Goal: Obtain resource: Download file/media

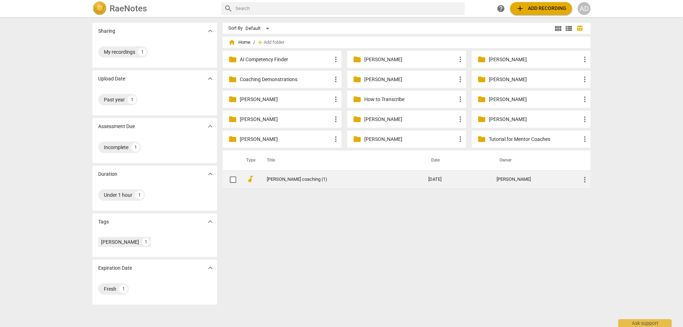
click at [277, 178] on link "[PERSON_NAME] coaching (1)" at bounding box center [335, 179] width 136 height 5
click at [291, 177] on link "[PERSON_NAME] coaching (1)" at bounding box center [335, 179] width 136 height 5
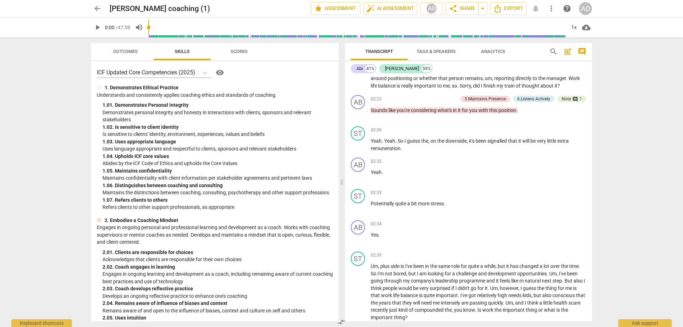
scroll to position [213, 0]
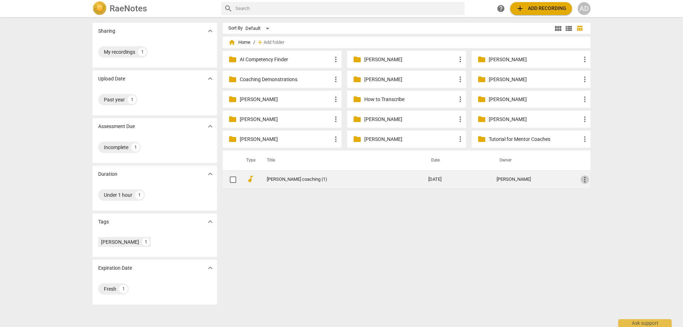
click at [582, 179] on span "more_vert" at bounding box center [585, 179] width 9 height 9
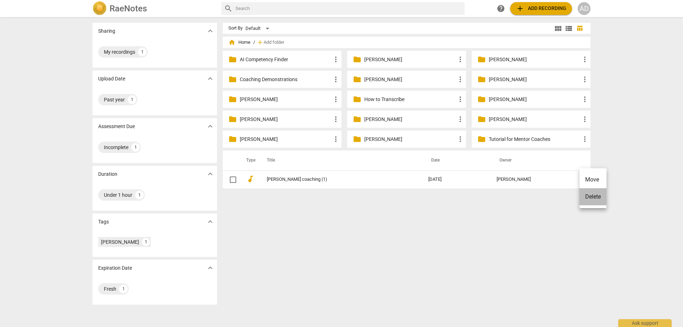
click at [588, 195] on li "Delete" at bounding box center [593, 196] width 27 height 17
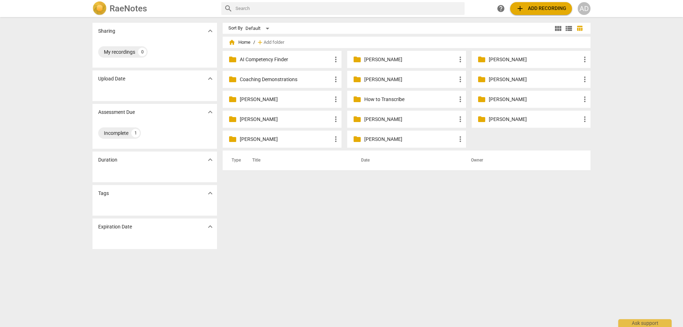
click at [265, 81] on p "Coaching Demonstrations" at bounding box center [286, 79] width 92 height 7
click at [259, 62] on p "AI Competency Finder" at bounding box center [286, 59] width 92 height 7
click at [277, 101] on p "[PERSON_NAME]" at bounding box center [286, 99] width 92 height 7
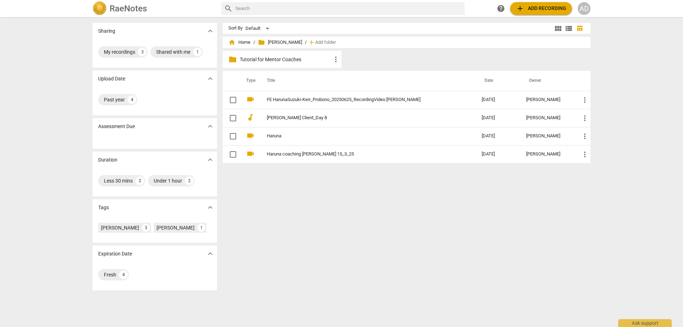
drag, startPoint x: 333, startPoint y: 61, endPoint x: 266, endPoint y: 61, distance: 67.2
click at [266, 61] on p "Tutorial for Mentor Coaches" at bounding box center [286, 59] width 92 height 7
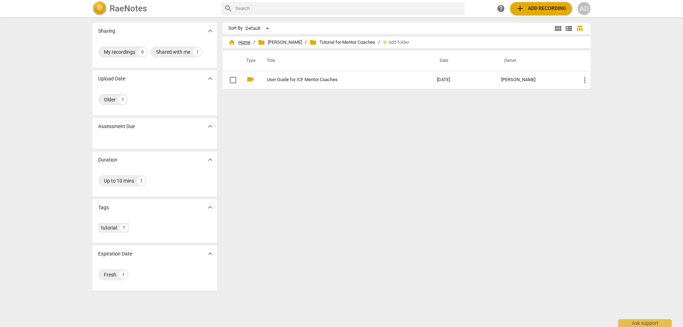
drag, startPoint x: 319, startPoint y: 43, endPoint x: 238, endPoint y: 43, distance: 80.4
click at [238, 43] on div "home Home / folder [PERSON_NAME]-[PERSON_NAME] / folder Tutorial for Mentor Coa…" at bounding box center [406, 42] width 357 height 11
click at [240, 43] on span "home Home" at bounding box center [239, 42] width 22 height 7
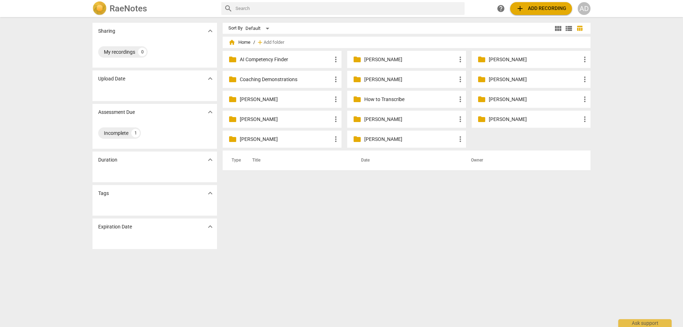
click at [261, 97] on p "[PERSON_NAME]" at bounding box center [286, 99] width 92 height 7
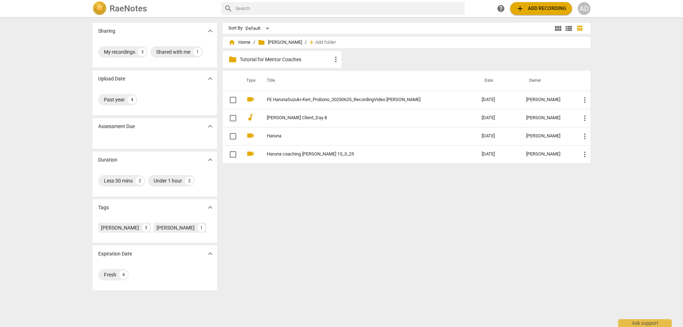
drag, startPoint x: 295, startPoint y: 60, endPoint x: 264, endPoint y: 216, distance: 158.1
click at [266, 223] on div "Sort By Default view_module view_list table_chart home Home / folder [PERSON_NA…" at bounding box center [410, 172] width 374 height 299
click at [337, 59] on span "more_vert" at bounding box center [336, 59] width 9 height 9
click at [342, 92] on li "Move" at bounding box center [346, 93] width 32 height 17
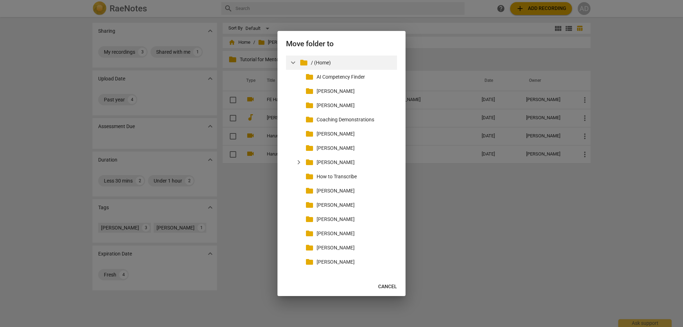
click at [316, 63] on p "/ (Home)" at bounding box center [352, 62] width 83 height 7
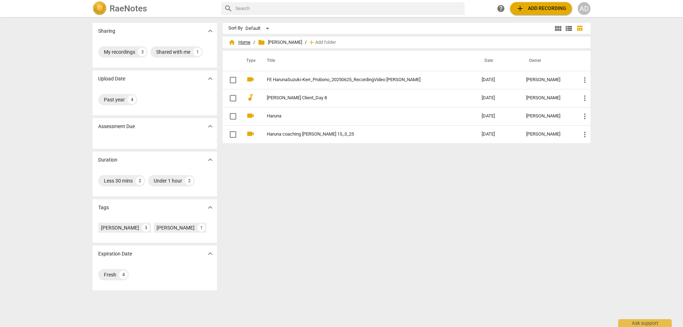
click at [239, 43] on span "home Home" at bounding box center [239, 42] width 22 height 7
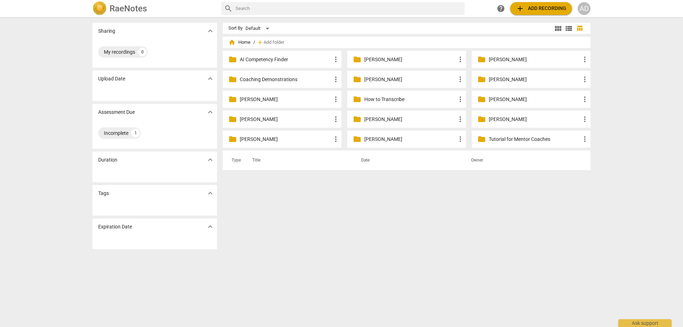
click at [502, 60] on p "[PERSON_NAME]" at bounding box center [535, 59] width 92 height 7
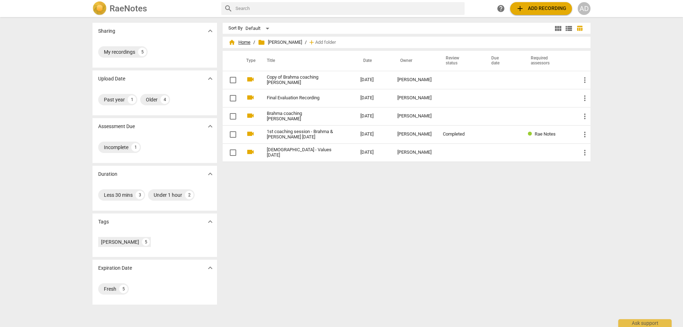
click at [242, 41] on span "home Home" at bounding box center [239, 42] width 22 height 7
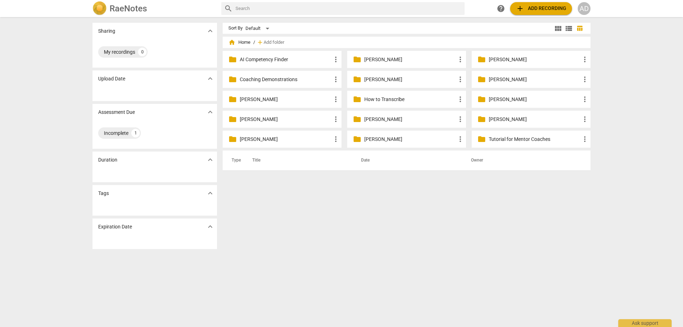
click at [266, 119] on p "[PERSON_NAME]" at bounding box center [286, 119] width 92 height 7
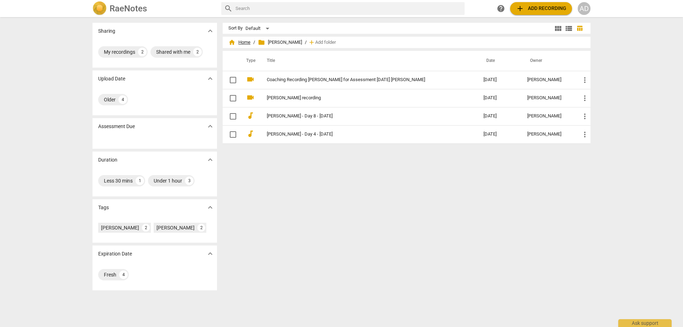
click at [239, 41] on span "home Home" at bounding box center [239, 42] width 22 height 7
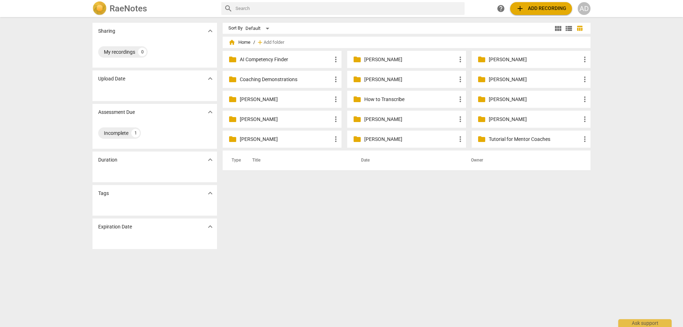
click at [262, 79] on p "Coaching Demonstrations" at bounding box center [286, 79] width 92 height 7
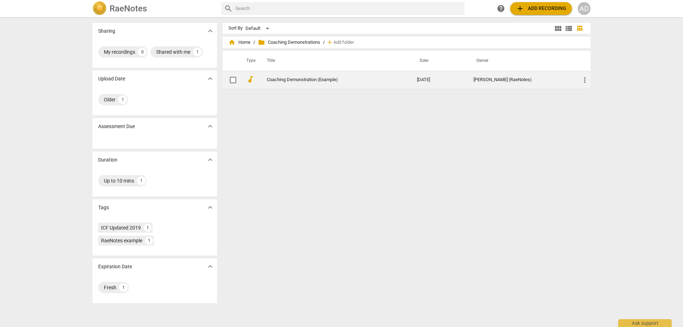
click at [293, 78] on link "Coaching Demonstration (Example)" at bounding box center [329, 79] width 125 height 5
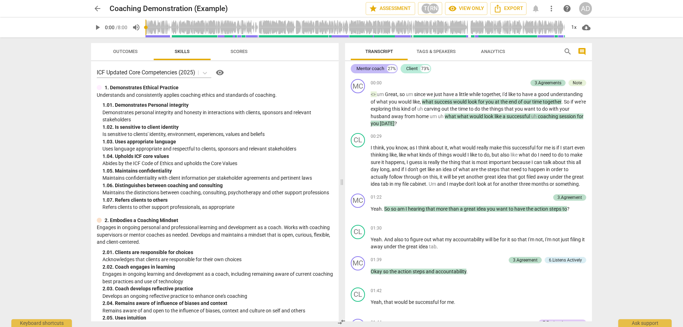
drag, startPoint x: 378, startPoint y: 69, endPoint x: 396, endPoint y: 72, distance: 18.1
click at [378, 69] on div "Mentor coach" at bounding box center [371, 68] width 28 height 7
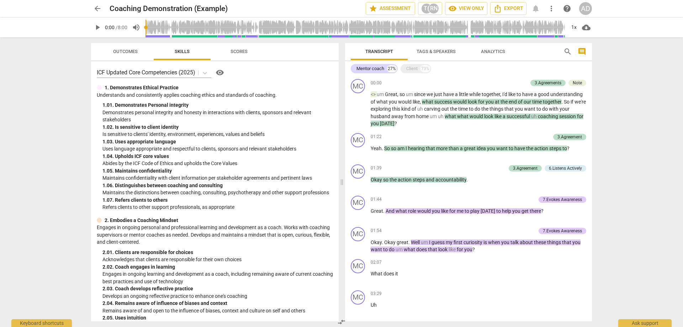
click at [423, 42] on div "Transcript Tags & Speakers Analytics search comment Mentor coach 27% Client 73%…" at bounding box center [469, 182] width 255 height 290
click at [421, 53] on span "Tags & Speakers" at bounding box center [436, 51] width 39 height 5
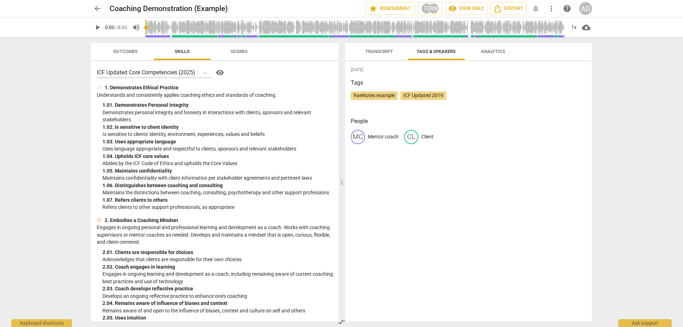
click at [383, 134] on p "Mentor coach" at bounding box center [383, 136] width 31 height 7
click at [384, 137] on p "Mentor coach" at bounding box center [383, 136] width 31 height 7
click at [391, 135] on p "Mentor coach" at bounding box center [383, 136] width 31 height 7
click at [428, 136] on p "Client" at bounding box center [427, 136] width 12 height 7
click at [373, 140] on p "Mentor coach" at bounding box center [383, 136] width 31 height 7
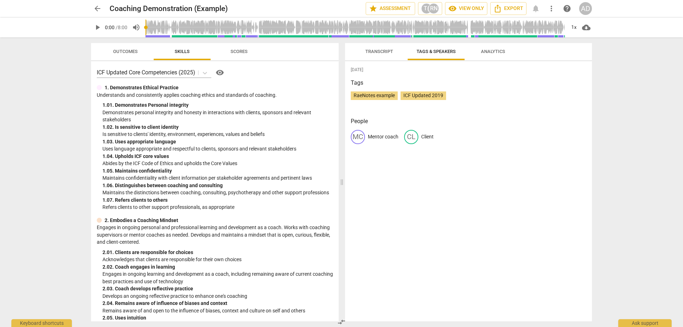
click at [378, 136] on p "Mentor coach" at bounding box center [383, 136] width 31 height 7
click at [383, 47] on span "Transcript" at bounding box center [379, 52] width 45 height 10
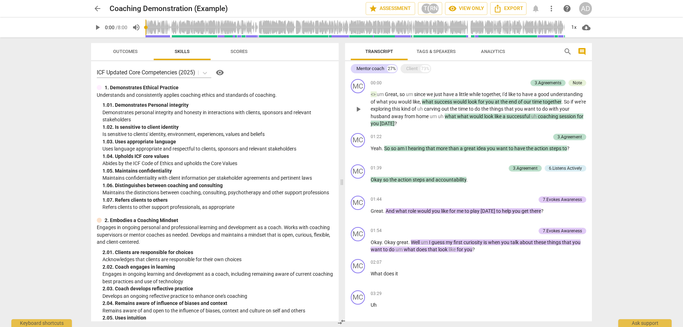
click at [406, 126] on p "<> um Great , so um since we just have a little while together , I'd like to ha…" at bounding box center [479, 109] width 216 height 37
click at [357, 152] on span "play_arrow" at bounding box center [358, 152] width 9 height 9
click at [408, 70] on div "Client" at bounding box center [411, 68] width 11 height 7
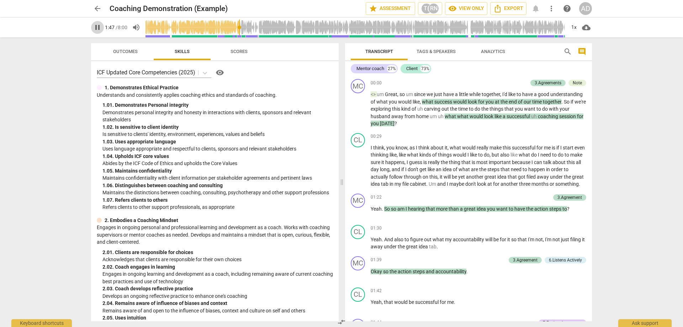
click at [101, 31] on span "pause" at bounding box center [97, 27] width 9 height 9
type input "107"
click at [101, 7] on span "arrow_back" at bounding box center [97, 8] width 9 height 9
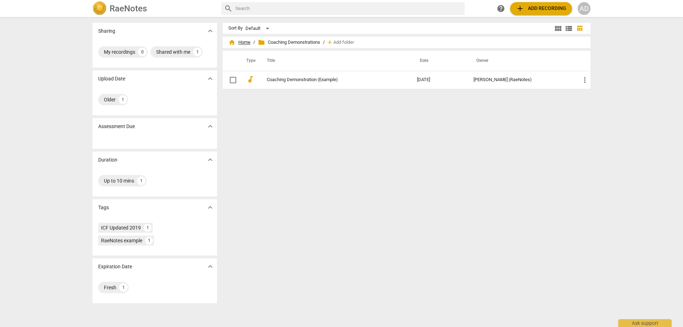
click at [242, 42] on span "home Home" at bounding box center [239, 42] width 22 height 7
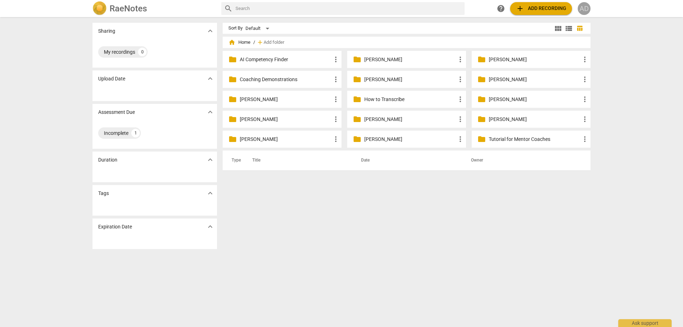
click at [582, 7] on div "AD" at bounding box center [584, 8] width 13 height 13
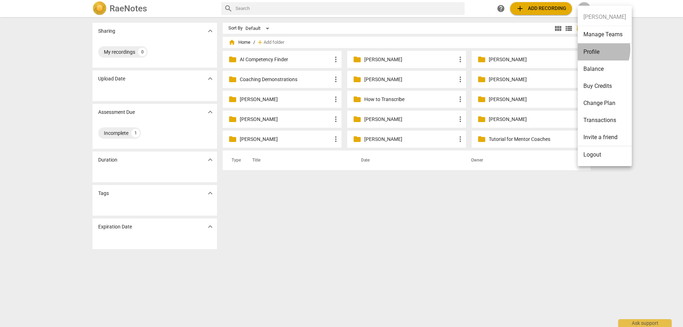
click at [588, 49] on li "Profile" at bounding box center [605, 51] width 54 height 17
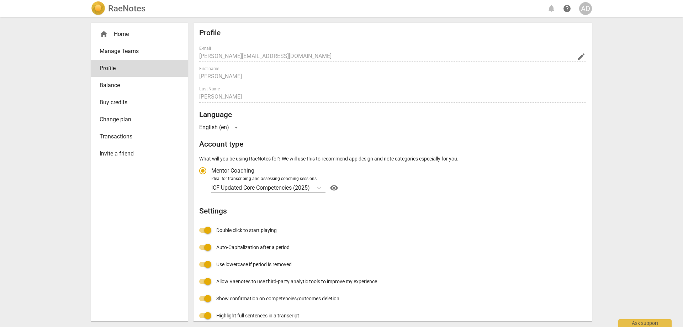
radio input "false"
click at [130, 31] on div "home Home" at bounding box center [137, 34] width 74 height 9
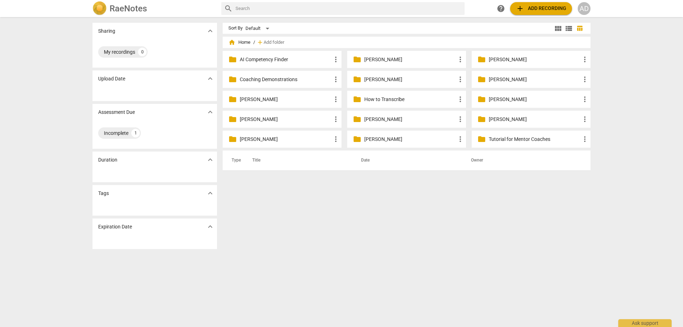
click at [392, 59] on p "[PERSON_NAME]" at bounding box center [410, 59] width 92 height 7
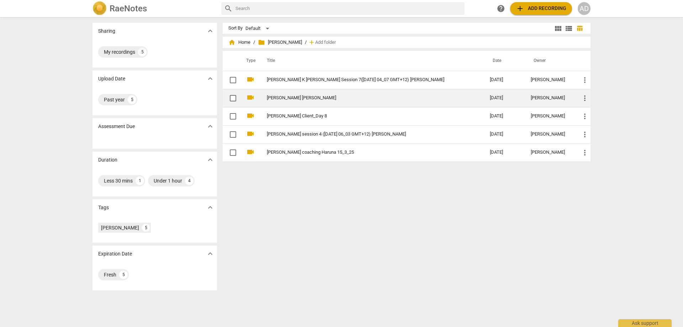
click at [319, 98] on link "[PERSON_NAME] [PERSON_NAME]" at bounding box center [365, 97] width 197 height 5
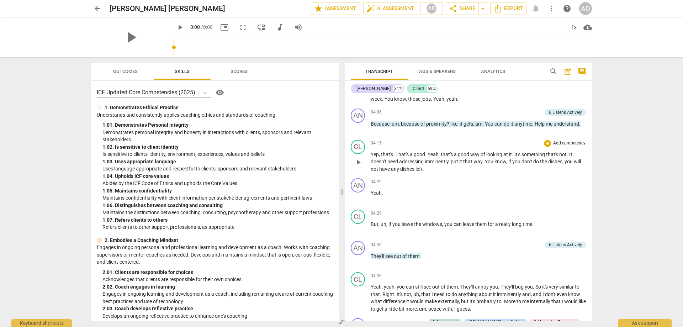
scroll to position [676, 0]
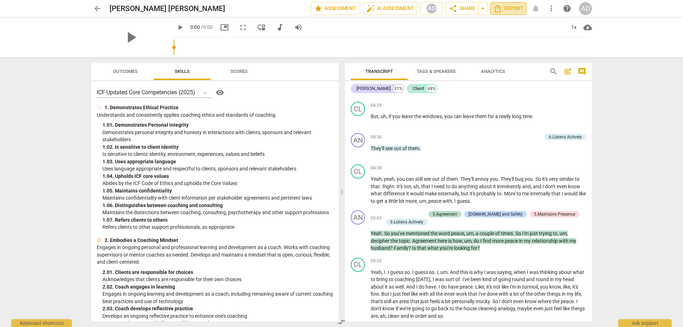
click at [511, 11] on span "Export" at bounding box center [508, 8] width 30 height 9
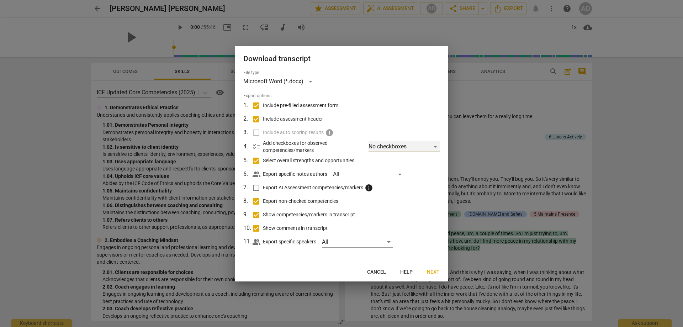
click at [438, 148] on div "No checkboxes" at bounding box center [404, 146] width 71 height 11
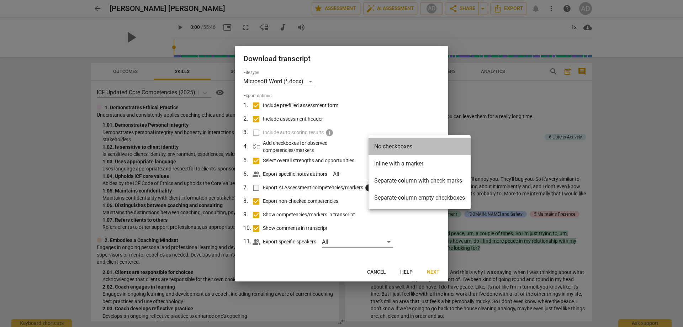
click at [401, 145] on li "No checkboxes" at bounding box center [420, 146] width 102 height 17
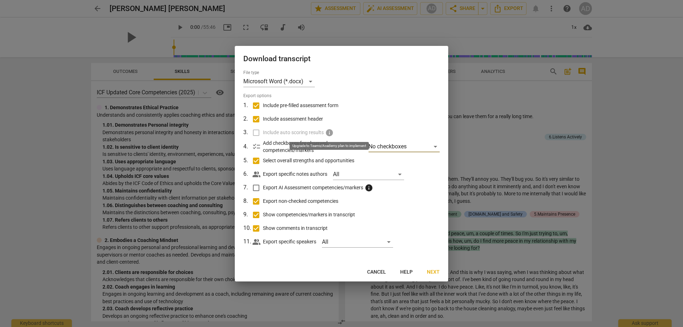
click at [331, 131] on span "info" at bounding box center [329, 132] width 9 height 9
click at [363, 118] on label "Include assessment header" at bounding box center [341, 119] width 186 height 14
click at [263, 118] on input "Include assessment header" at bounding box center [256, 119] width 14 height 14
click at [253, 118] on input "Include assessment header" at bounding box center [256, 119] width 14 height 14
click at [257, 119] on input "Include assessment header" at bounding box center [256, 119] width 14 height 14
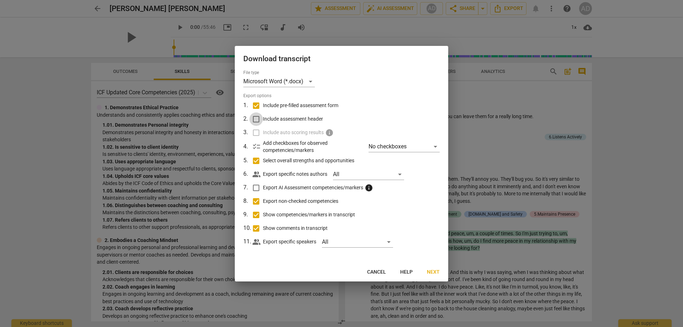
click at [257, 119] on input "Include assessment header" at bounding box center [256, 119] width 14 height 14
checkbox input "true"
click at [311, 82] on div "Microsoft Word (*.docx)" at bounding box center [279, 81] width 72 height 11
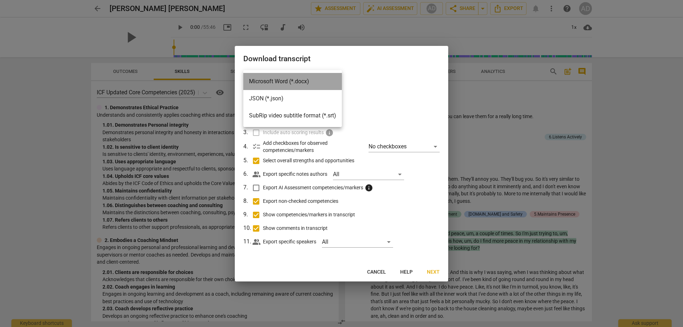
click at [311, 82] on li "Microsoft Word (*.docx)" at bounding box center [292, 81] width 99 height 17
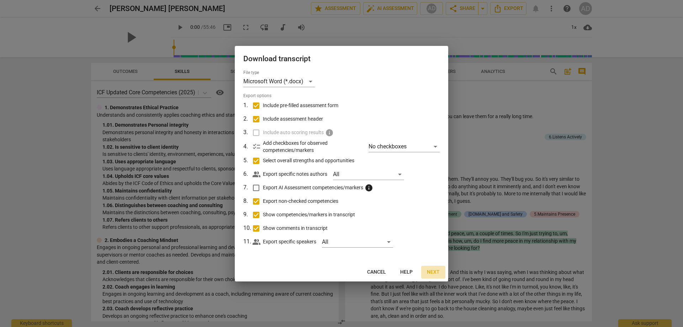
click at [432, 275] on span "Next" at bounding box center [433, 272] width 13 height 7
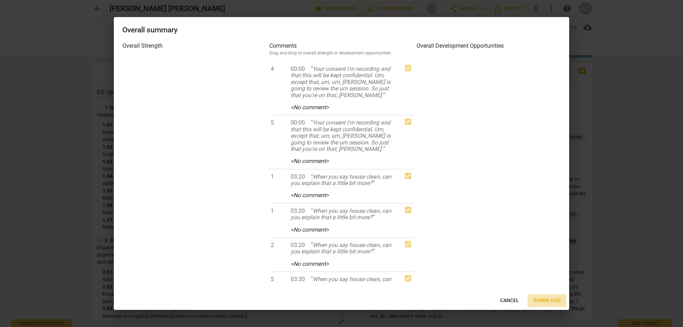
click at [543, 301] on span "Download" at bounding box center [546, 300] width 27 height 7
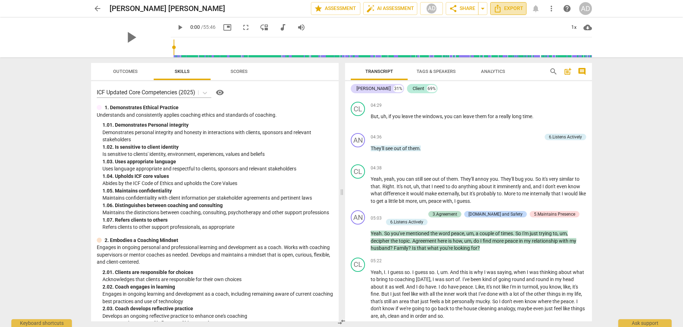
click at [515, 9] on span "Export" at bounding box center [508, 8] width 30 height 9
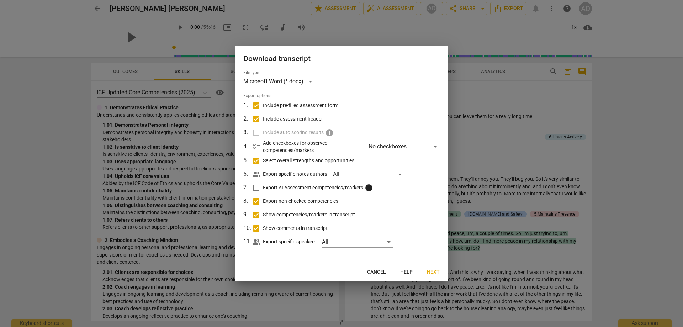
click at [504, 151] on div at bounding box center [341, 163] width 683 height 327
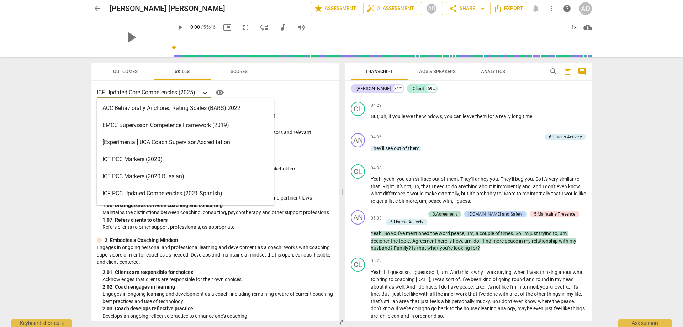
click at [206, 94] on icon at bounding box center [204, 92] width 7 height 7
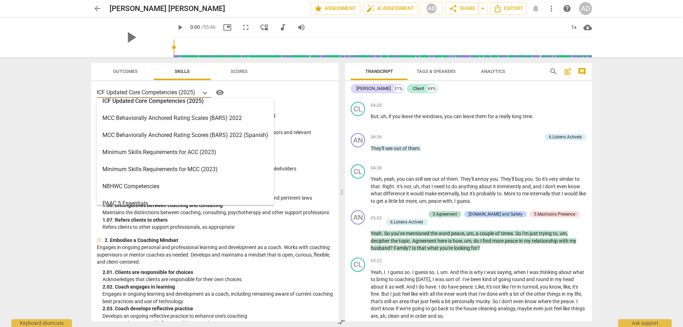
scroll to position [213, 0]
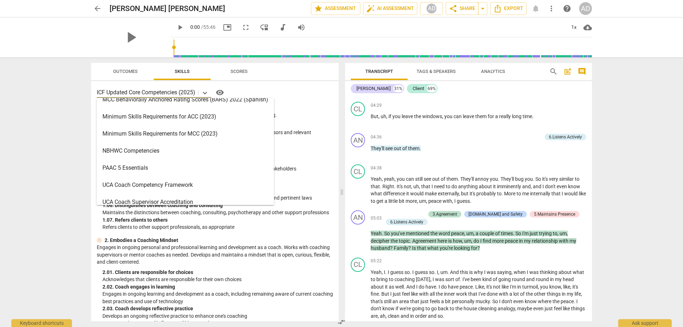
click at [178, 118] on div "Minimum Skills Requirements for ACC (2023)" at bounding box center [185, 116] width 177 height 17
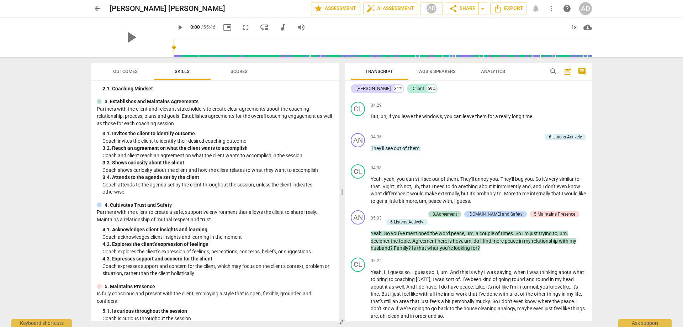
scroll to position [71, 0]
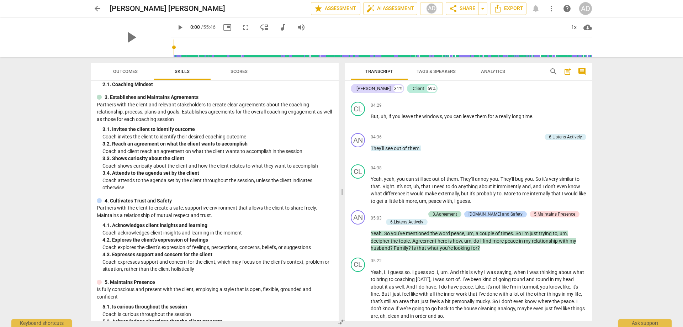
click at [27, 219] on div "arrow_back [PERSON_NAME] [PERSON_NAME] edit star Assessment auto_fix_high AI As…" at bounding box center [341, 163] width 683 height 327
click at [181, 221] on div "4. Cultivates Trust and Safety Partners with the client to create a safe, suppo…" at bounding box center [215, 235] width 236 height 76
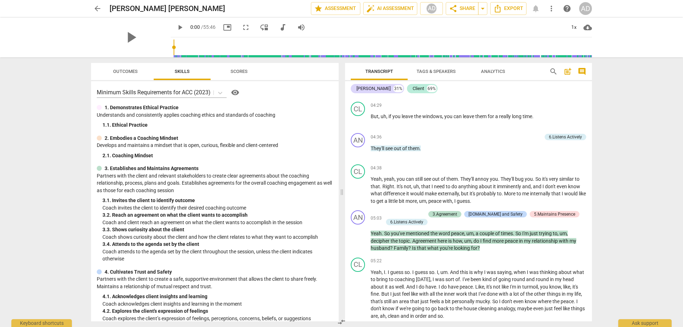
click at [213, 261] on p "Coach attends to the agenda set by the client throughout the session, unless th…" at bounding box center [217, 255] width 231 height 15
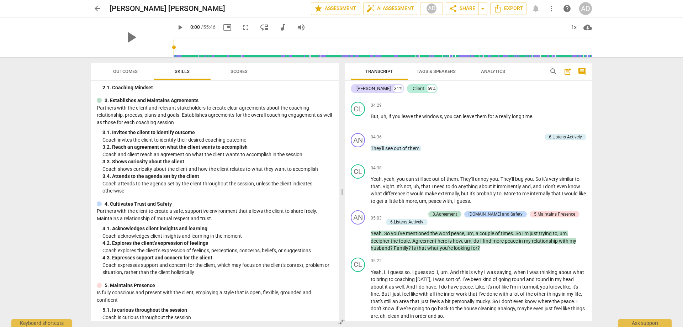
scroll to position [71, 0]
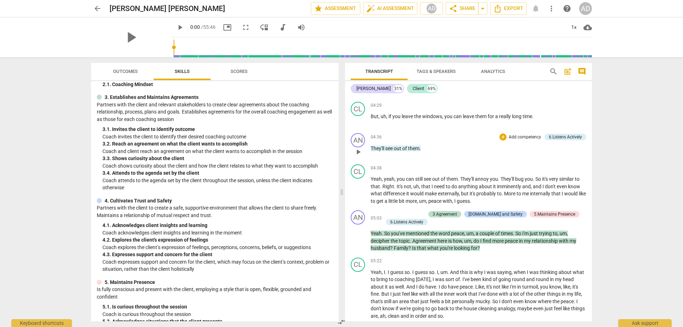
click at [529, 137] on p "Add competency" at bounding box center [525, 137] width 34 height 6
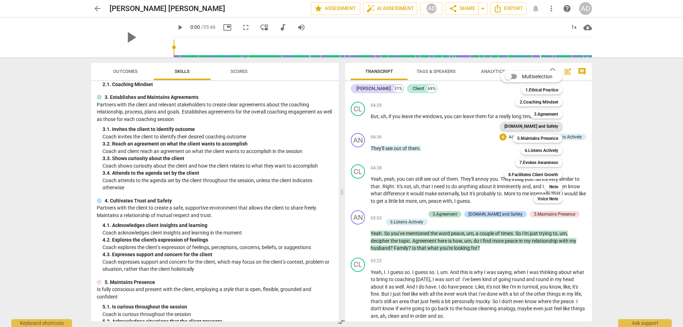
click at [542, 126] on b "[DOMAIN_NAME] and Safety" at bounding box center [532, 126] width 54 height 9
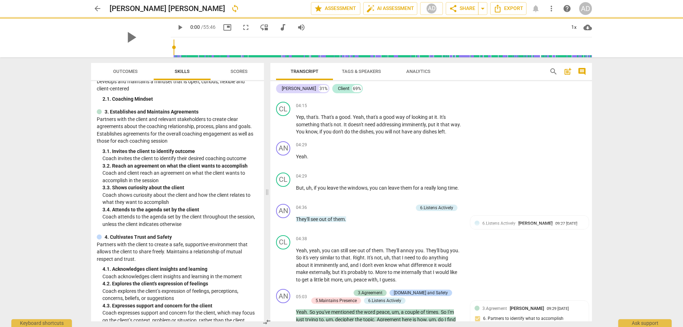
scroll to position [86, 0]
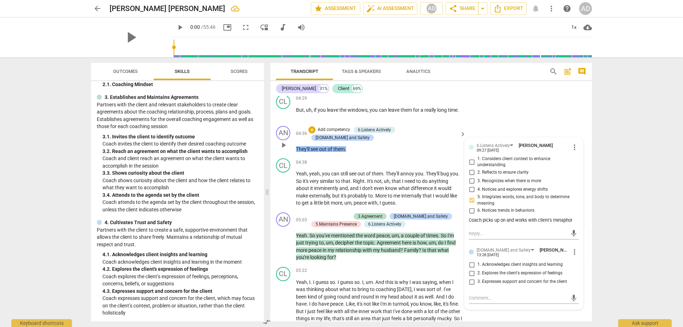
click at [393, 153] on div "04:36 + Add competency 6.Listens Actively [DOMAIN_NAME] and Safety keyboard_arr…" at bounding box center [381, 139] width 171 height 27
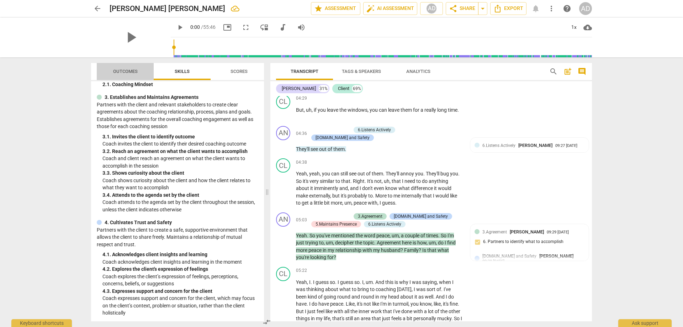
click at [126, 75] on span "Outcomes" at bounding box center [126, 72] width 42 height 10
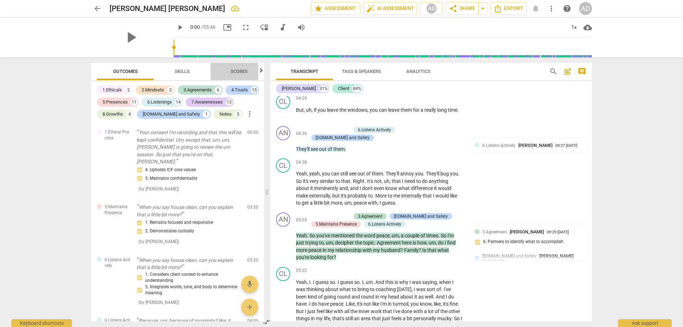
click at [237, 70] on span "Scores" at bounding box center [239, 71] width 17 height 5
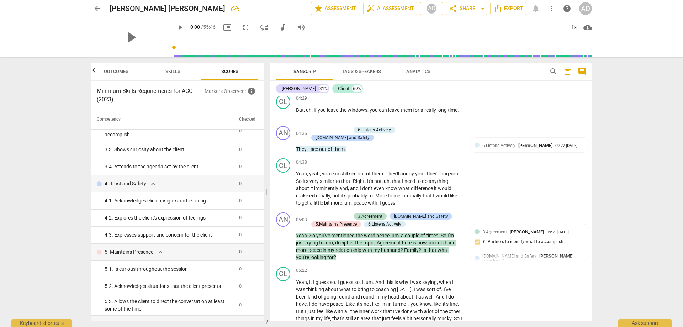
scroll to position [0, 0]
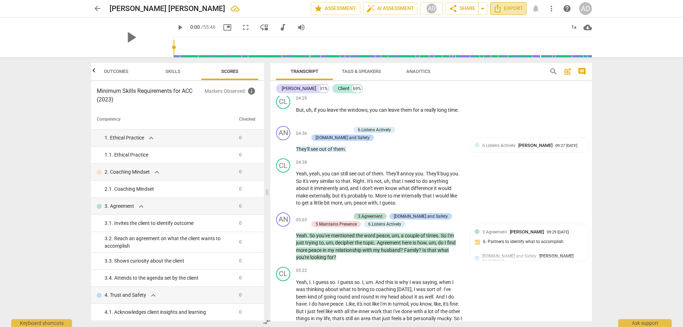
click at [506, 9] on span "Export" at bounding box center [508, 8] width 30 height 9
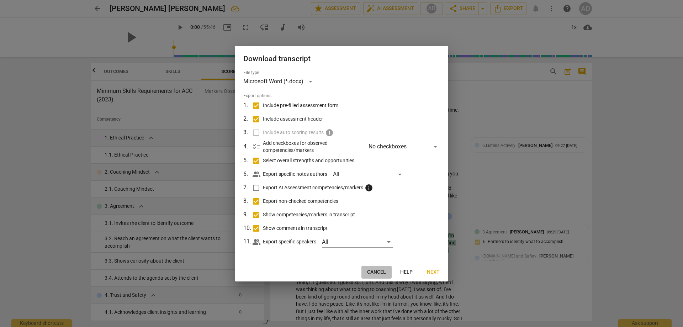
click at [371, 274] on span "Cancel" at bounding box center [376, 272] width 19 height 7
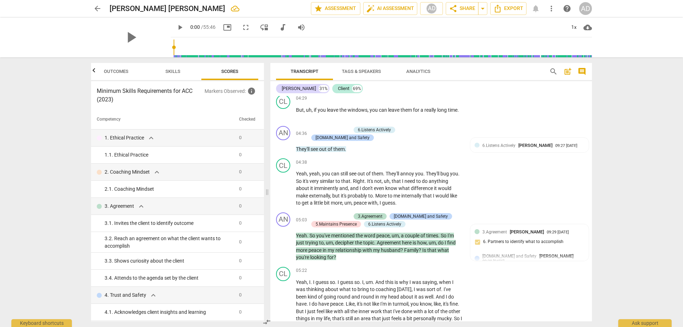
click at [185, 96] on h3 "Minimum Skills Requirements for ACC (2023)" at bounding box center [151, 95] width 108 height 17
click at [147, 86] on div "Minimum Skills Requirements for ACC (2023) Markers Observed : info Competency C…" at bounding box center [177, 201] width 173 height 240
click at [145, 89] on h3 "Minimum Skills Requirements for ACC (2023)" at bounding box center [151, 95] width 108 height 17
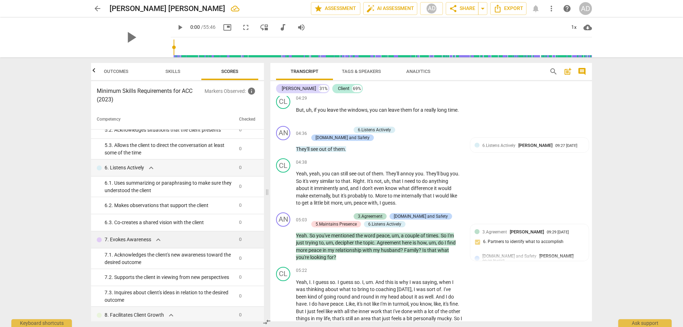
scroll to position [325, 0]
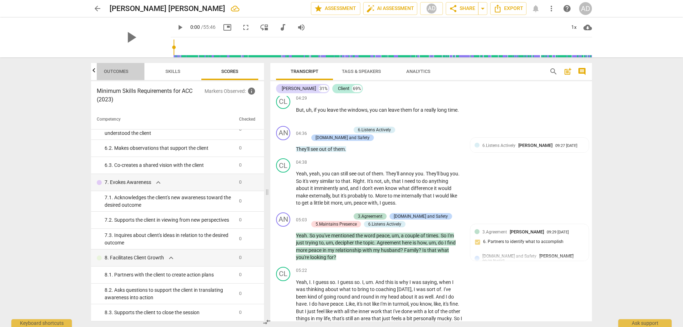
click at [123, 72] on span "Outcomes" at bounding box center [116, 71] width 25 height 5
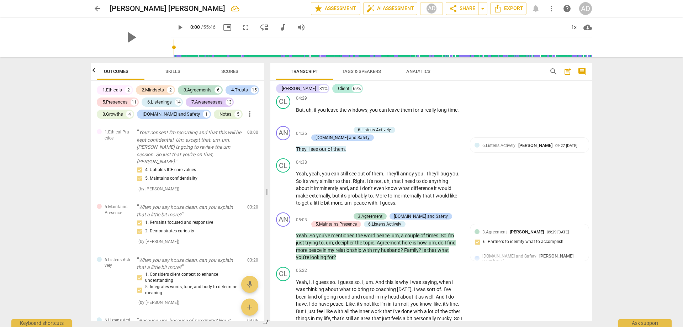
scroll to position [0, 0]
click at [115, 89] on div "1.Ethicals" at bounding box center [112, 89] width 20 height 7
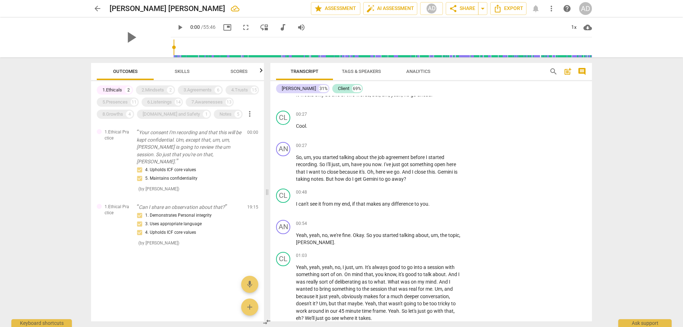
scroll to position [7, 0]
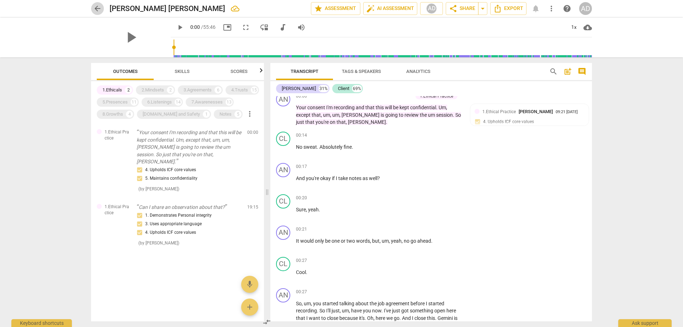
click at [99, 9] on span "arrow_back" at bounding box center [97, 8] width 9 height 9
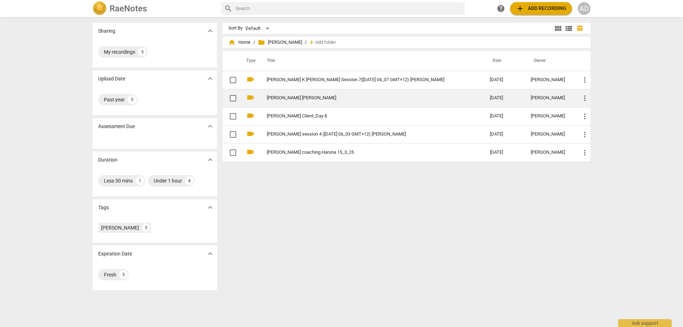
click at [307, 103] on td "[PERSON_NAME] [PERSON_NAME]" at bounding box center [371, 98] width 226 height 18
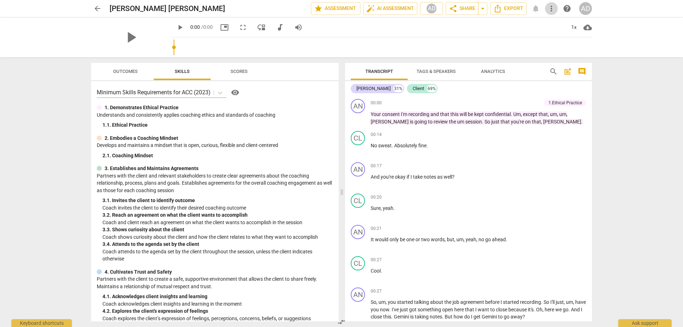
click at [551, 7] on span "more_vert" at bounding box center [551, 8] width 9 height 9
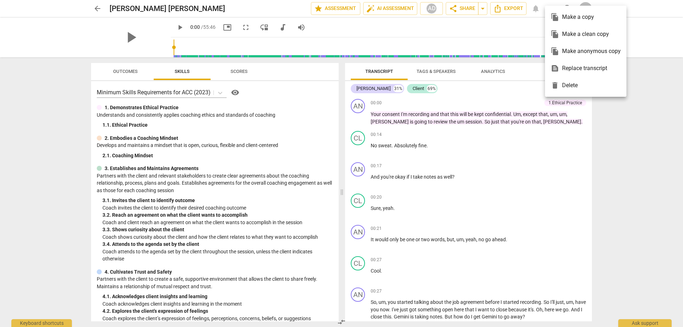
click at [220, 95] on div at bounding box center [341, 163] width 683 height 327
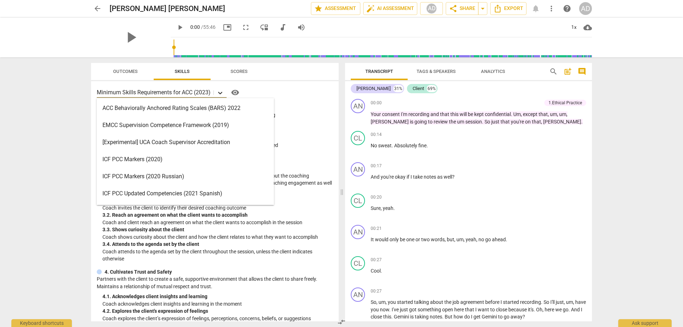
click at [220, 91] on icon at bounding box center [220, 92] width 7 height 7
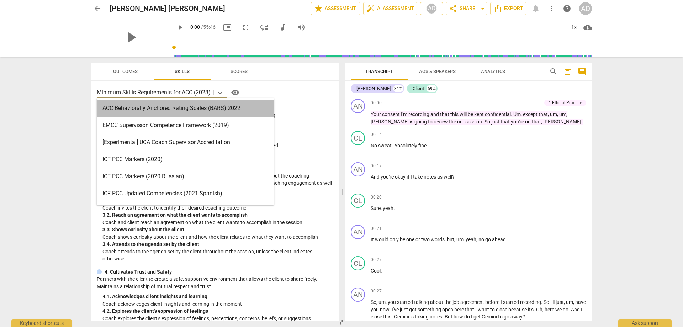
click at [161, 106] on div "ACC Behaviorally Anchored Rating Scales (BARS) 2022" at bounding box center [185, 108] width 177 height 17
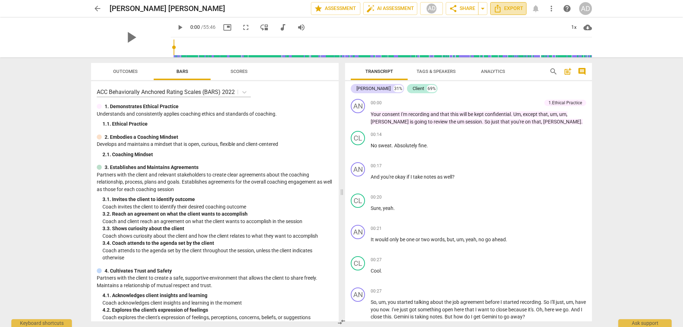
click at [501, 13] on button "Export" at bounding box center [508, 8] width 36 height 13
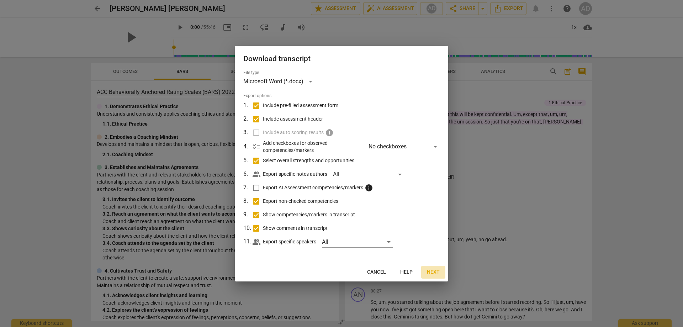
click at [433, 273] on span "Next" at bounding box center [433, 272] width 13 height 7
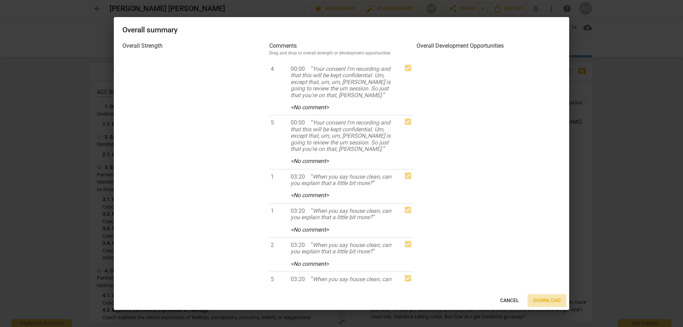
click at [533, 298] on button "Download" at bounding box center [547, 300] width 39 height 13
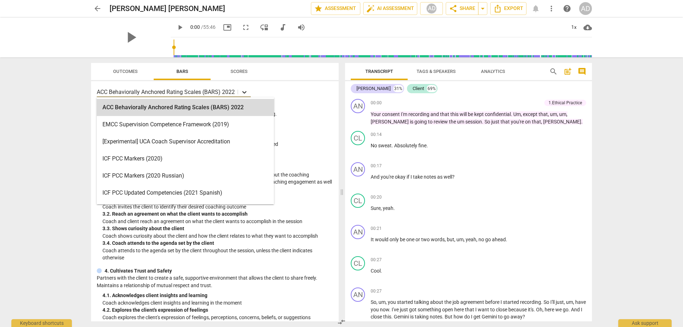
click at [245, 94] on icon at bounding box center [244, 92] width 7 height 7
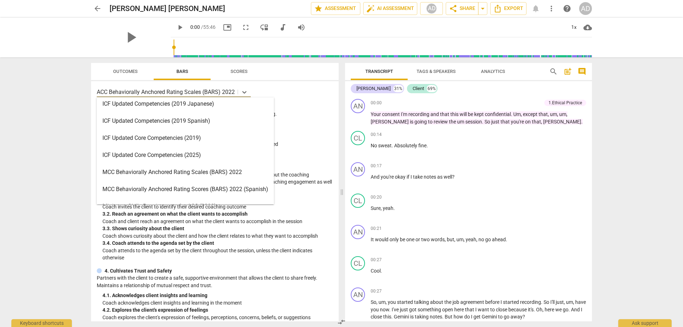
scroll to position [107, 0]
click at [164, 172] on div "ICF Updated Core Competencies (2025)" at bounding box center [185, 171] width 177 height 17
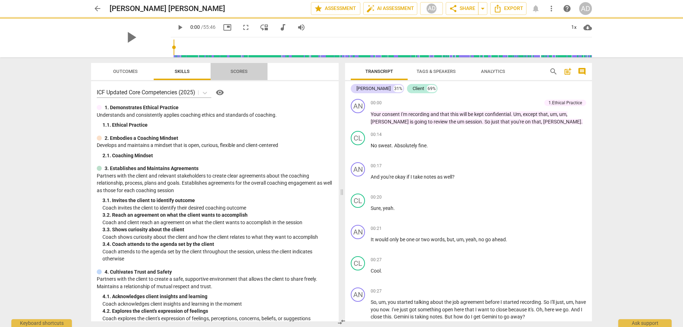
click at [245, 69] on span "Scores" at bounding box center [239, 71] width 17 height 5
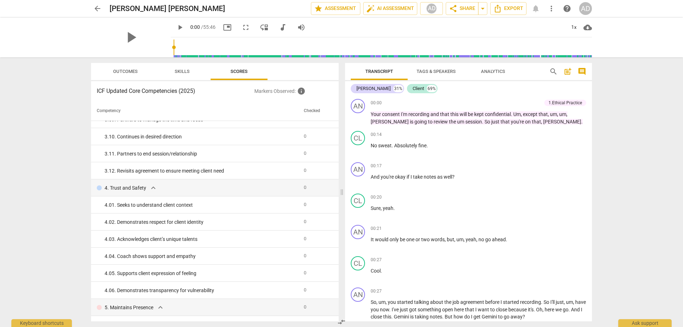
scroll to position [391, 0]
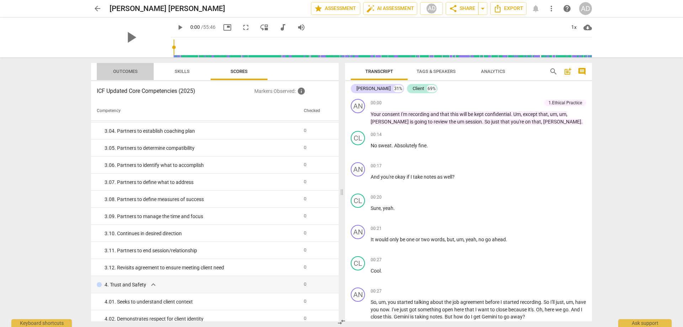
click at [128, 70] on span "Outcomes" at bounding box center [125, 71] width 25 height 5
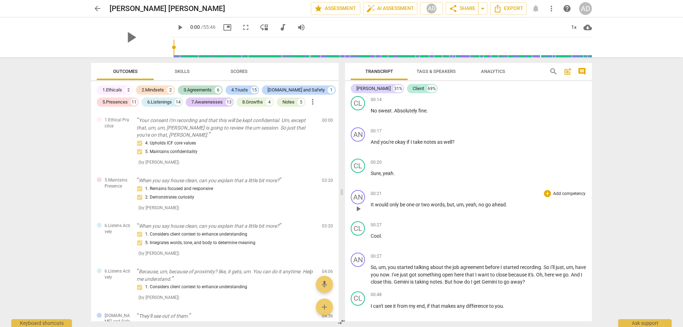
scroll to position [0, 0]
